Goal: Task Accomplishment & Management: Use online tool/utility

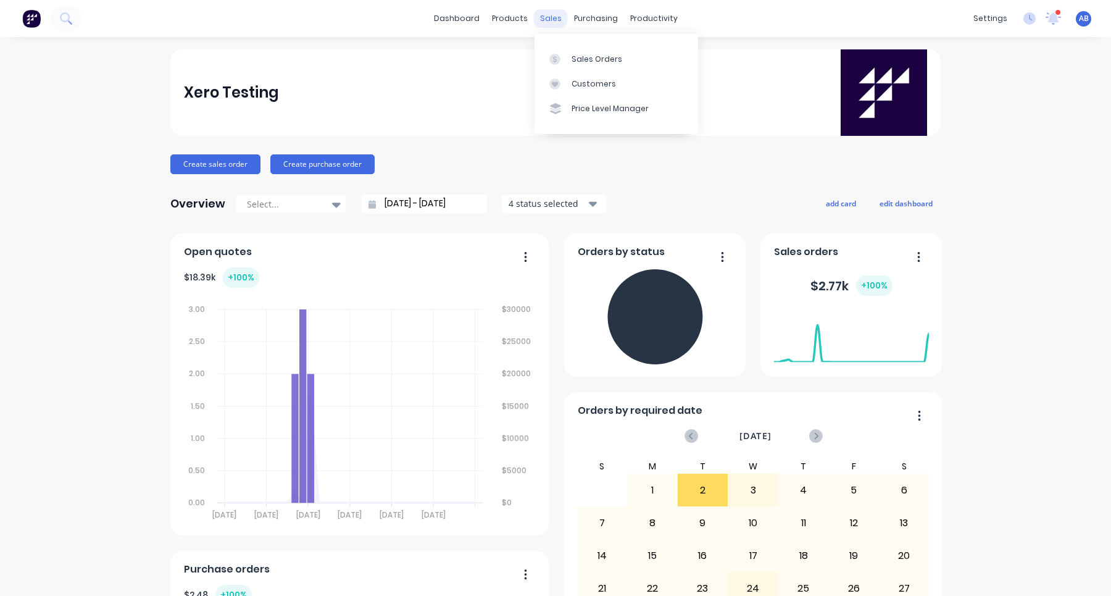
click at [548, 13] on div "sales" at bounding box center [551, 18] width 34 height 19
click at [565, 56] on div at bounding box center [558, 59] width 19 height 11
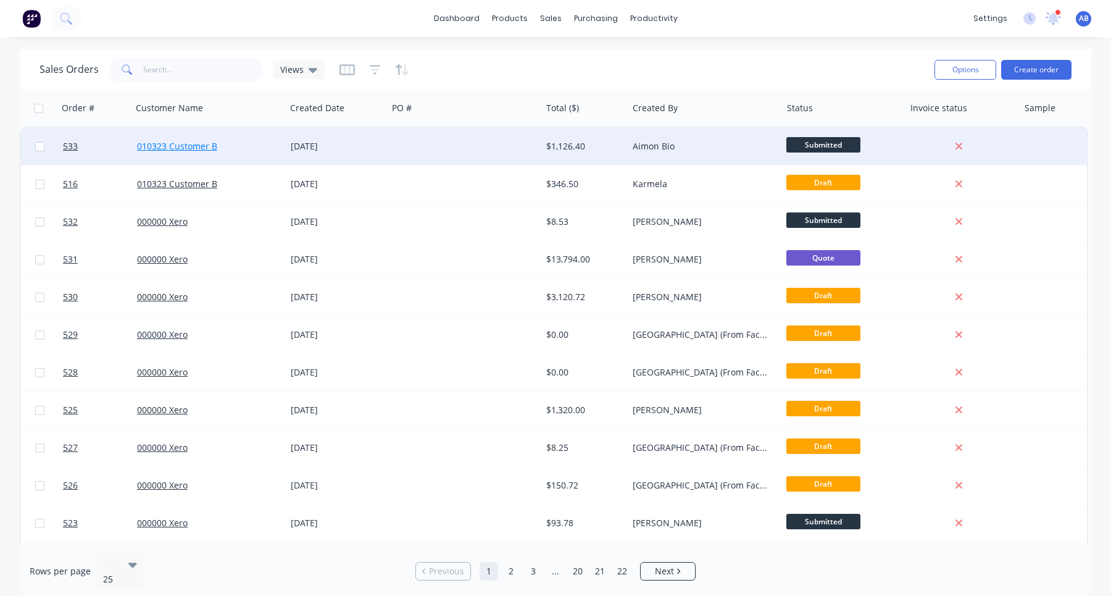
click at [182, 144] on link "010323 Customer B" at bounding box center [177, 146] width 80 height 12
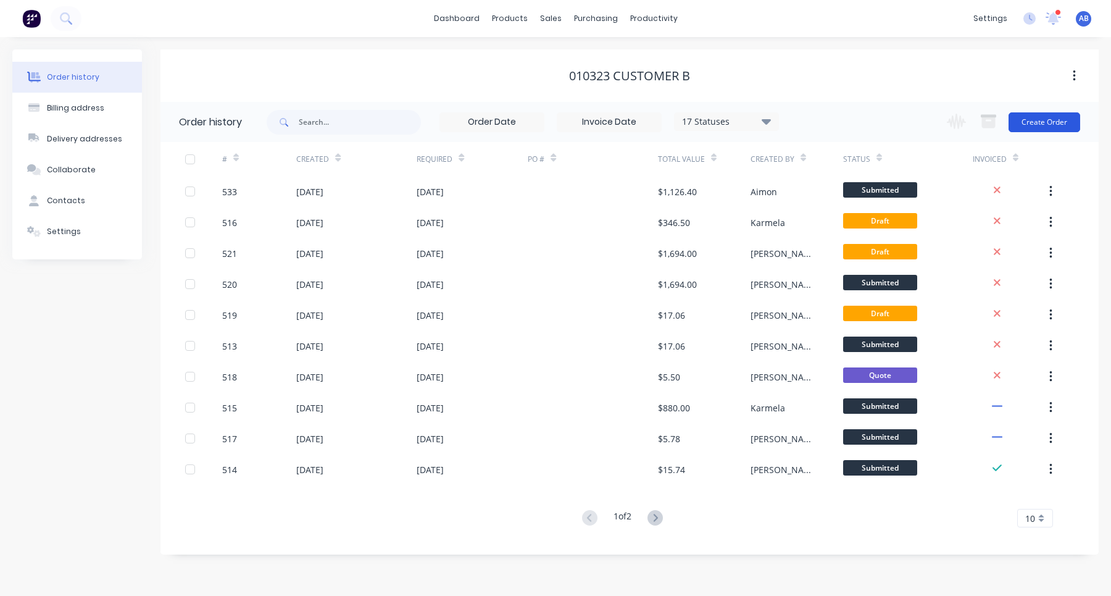
click at [1052, 126] on button "Create Order" at bounding box center [1045, 122] width 72 height 20
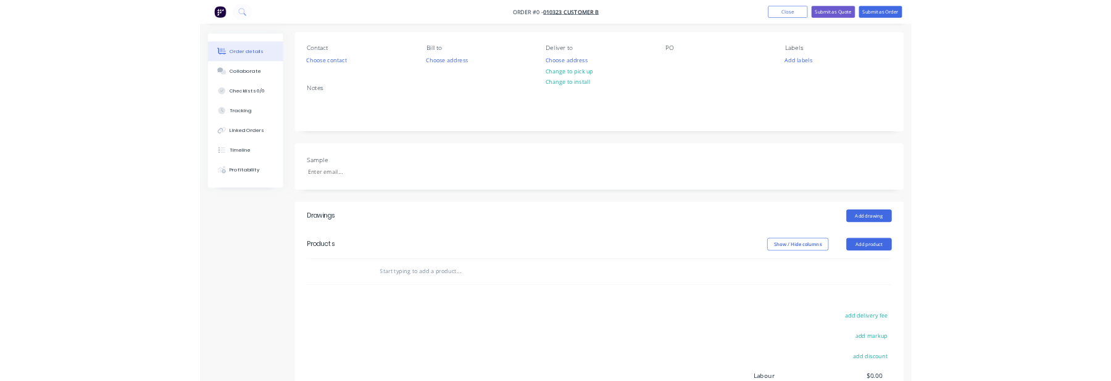
scroll to position [251, 0]
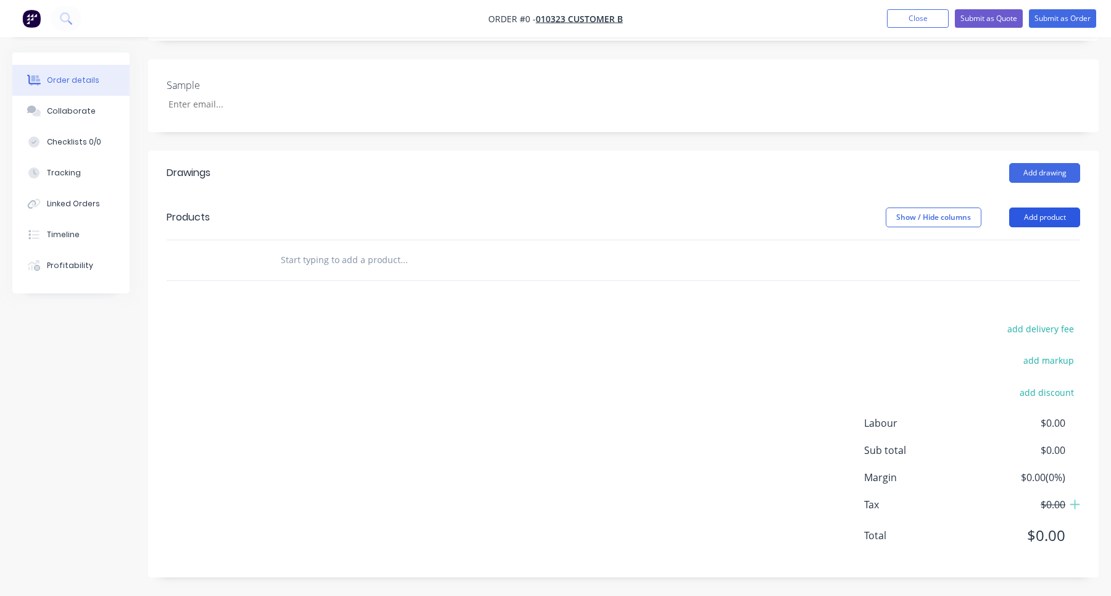
click at [1062, 216] on button "Add product" at bounding box center [1044, 217] width 71 height 20
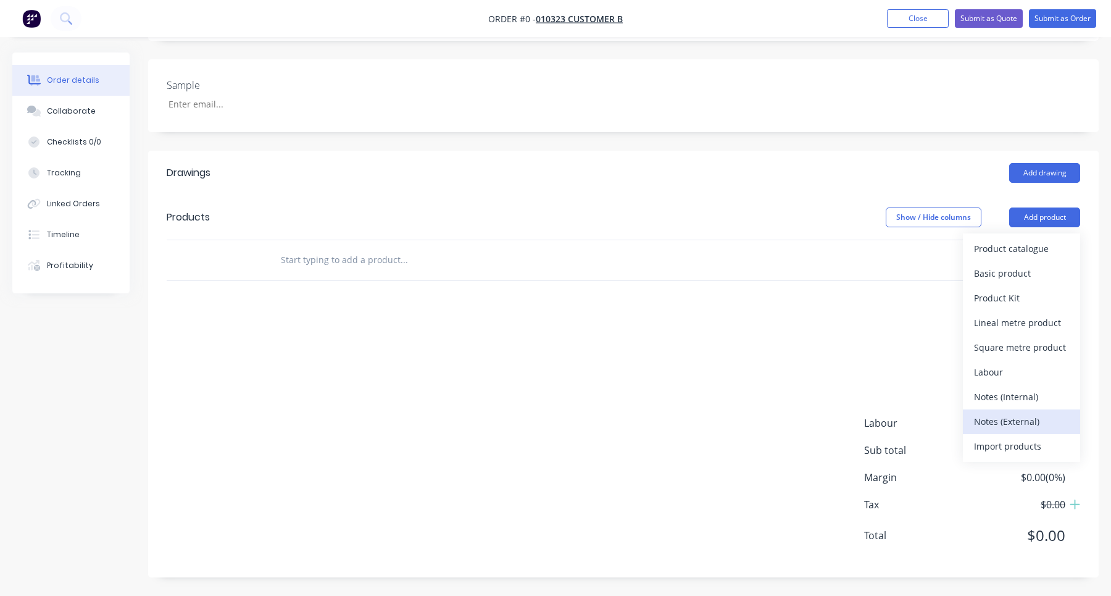
click at [1036, 420] on div "Notes (External)" at bounding box center [1021, 421] width 95 height 18
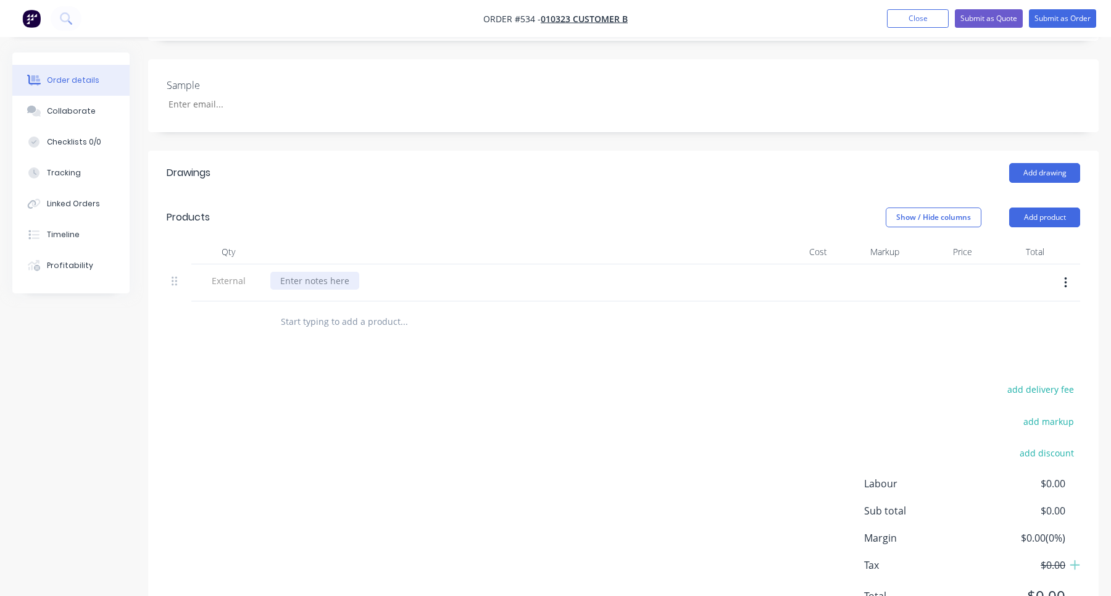
click at [356, 279] on div at bounding box center [314, 281] width 89 height 18
click at [408, 439] on div "add delivery fee add markup add discount Labour $0.00 Sub total $0.00 Margin $0…" at bounding box center [624, 500] width 914 height 238
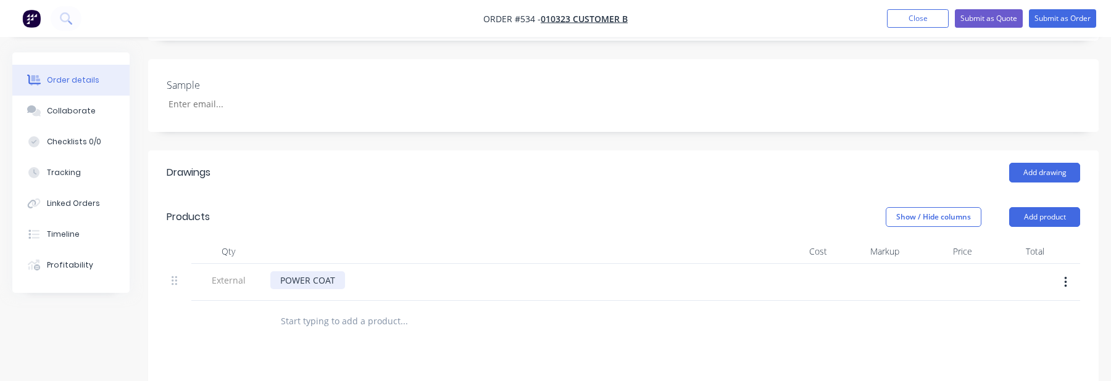
click at [317, 281] on div "POWER COAT" at bounding box center [307, 281] width 75 height 18
click at [312, 281] on div "POWER COAT" at bounding box center [307, 281] width 75 height 18
click at [383, 315] on input "text" at bounding box center [403, 321] width 247 height 25
click at [327, 325] on input "text" at bounding box center [403, 321] width 247 height 25
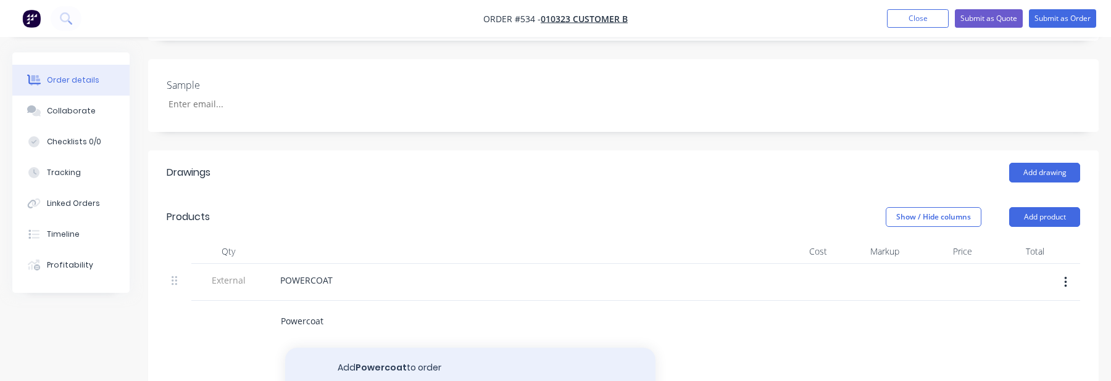
type input "Powercoat"
click at [436, 367] on button "Add Powercoat to order" at bounding box center [470, 368] width 370 height 40
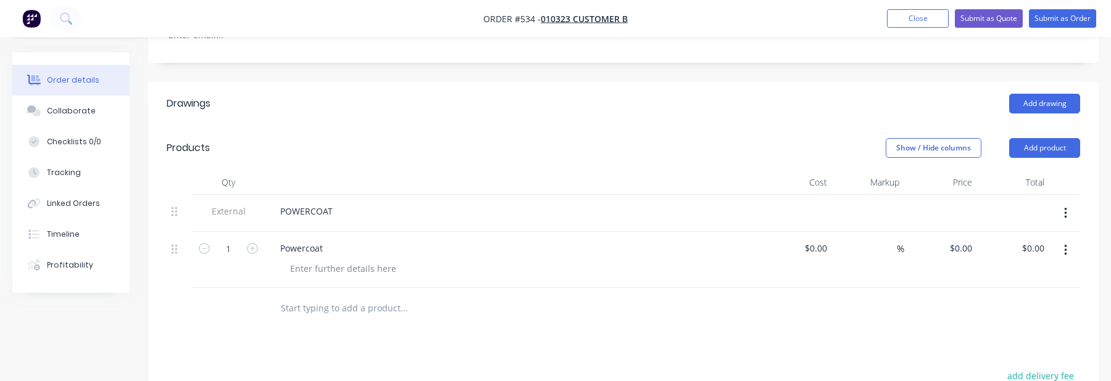
scroll to position [339, 0]
